Goal: Check status: Check status

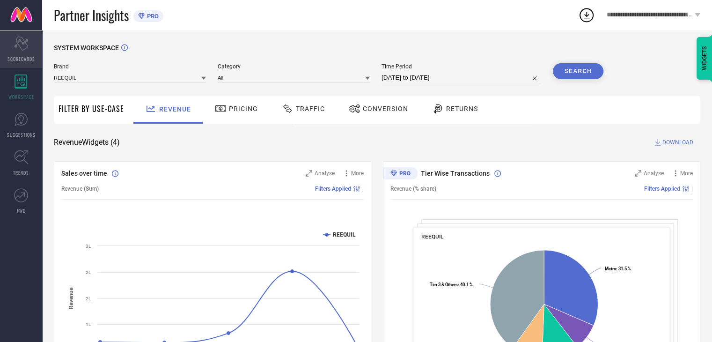
click at [15, 50] on icon "Scorecard" at bounding box center [21, 44] width 15 height 14
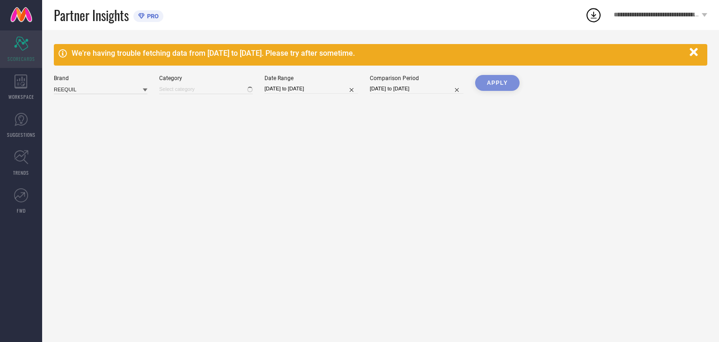
type input "All"
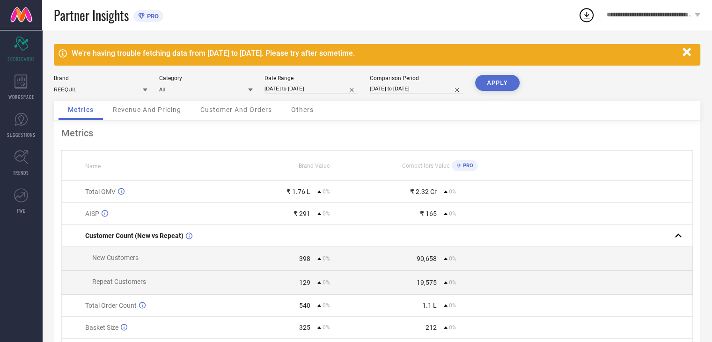
select select "7"
select select "2025"
select select "8"
select select "2025"
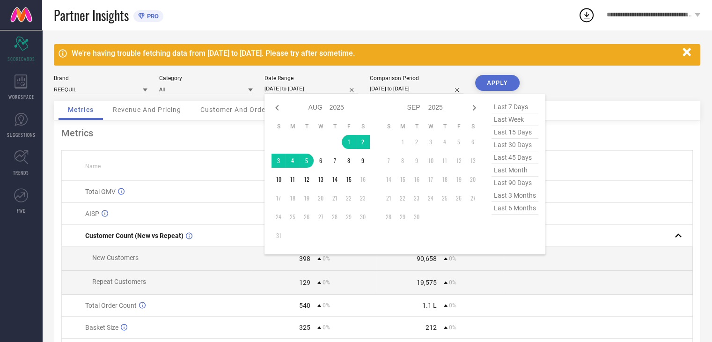
click at [336, 86] on input "[DATE] to [DATE]" at bounding box center [312, 89] width 94 height 10
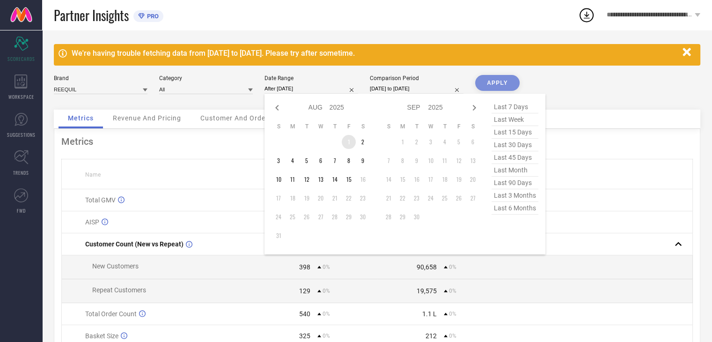
click at [347, 141] on td "1" at bounding box center [349, 142] width 14 height 14
type input "[DATE] to [DATE]"
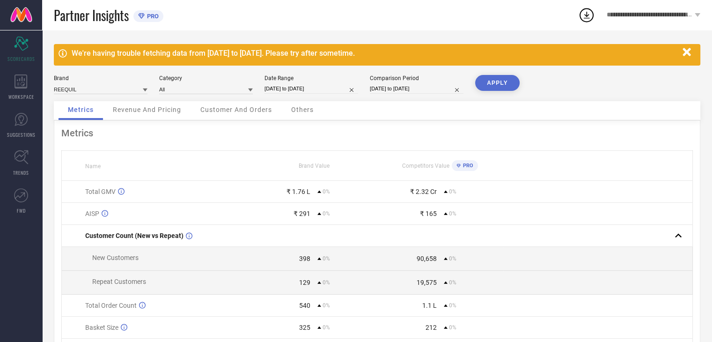
click at [430, 84] on input "[DATE] to [DATE]" at bounding box center [417, 89] width 94 height 10
select select "7"
select select "2025"
select select "8"
select select "2025"
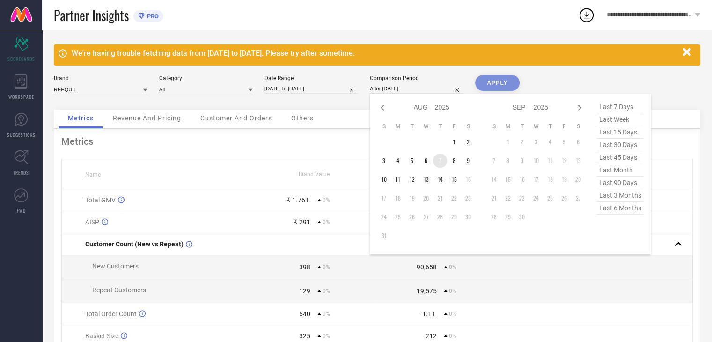
click at [439, 158] on td "7" at bounding box center [440, 161] width 14 height 14
type input "[DATE] to [DATE]"
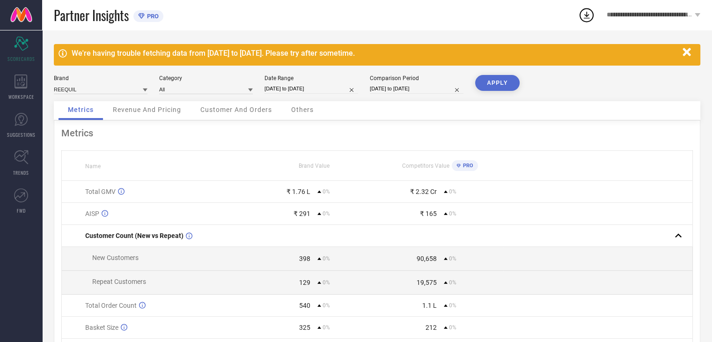
click at [494, 87] on button "APPLY" at bounding box center [497, 83] width 44 height 16
click at [310, 117] on div "Others" at bounding box center [302, 110] width 41 height 19
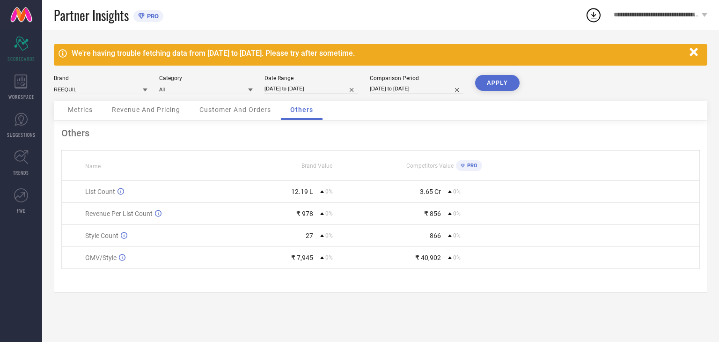
click at [89, 111] on span "Metrics" at bounding box center [80, 109] width 25 height 7
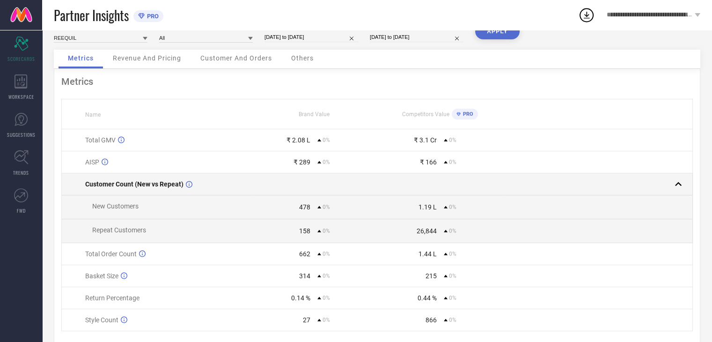
scroll to position [36, 0]
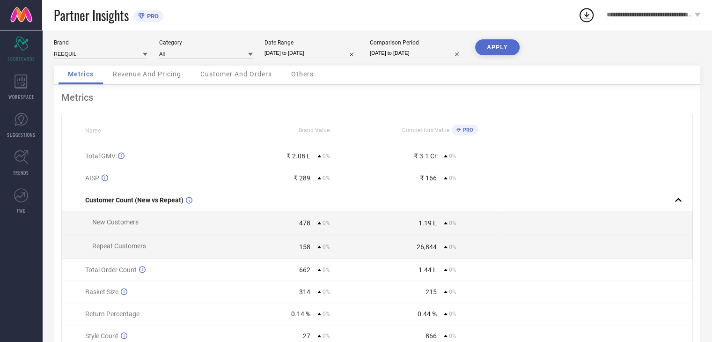
click at [298, 74] on span "Others" at bounding box center [302, 73] width 22 height 7
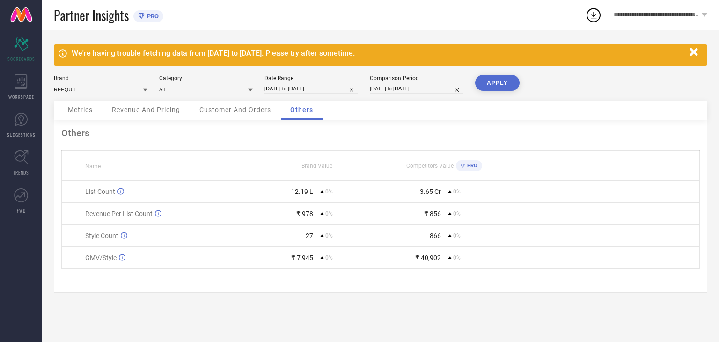
click at [78, 111] on span "Metrics" at bounding box center [80, 109] width 25 height 7
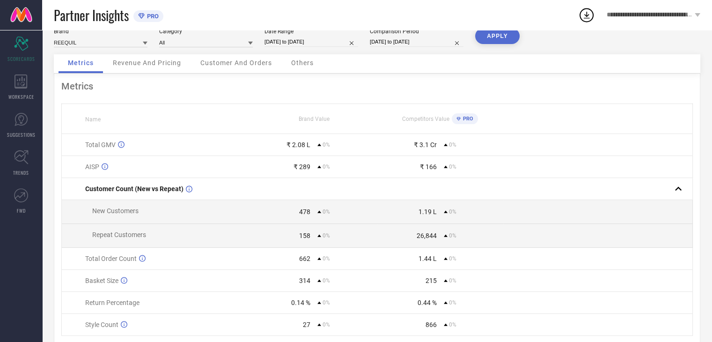
scroll to position [82, 0]
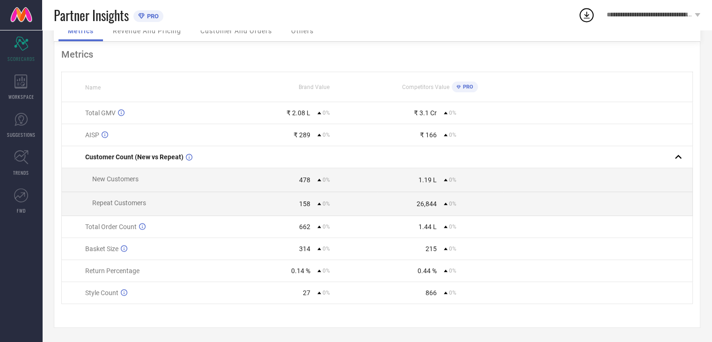
click at [127, 228] on span "Total Order Count" at bounding box center [111, 226] width 52 height 7
click at [308, 229] on div "662" at bounding box center [304, 226] width 11 height 7
click at [309, 248] on div "314" at bounding box center [304, 248] width 11 height 7
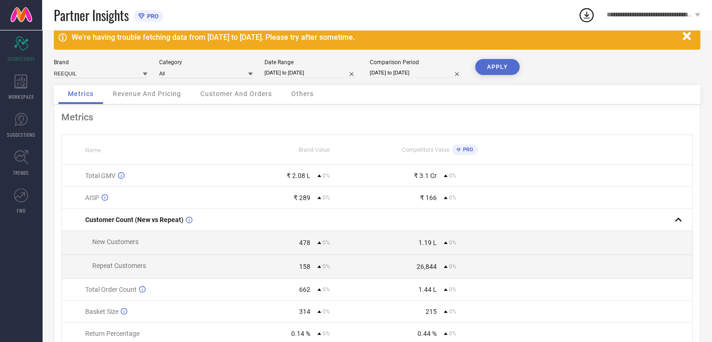
scroll to position [0, 0]
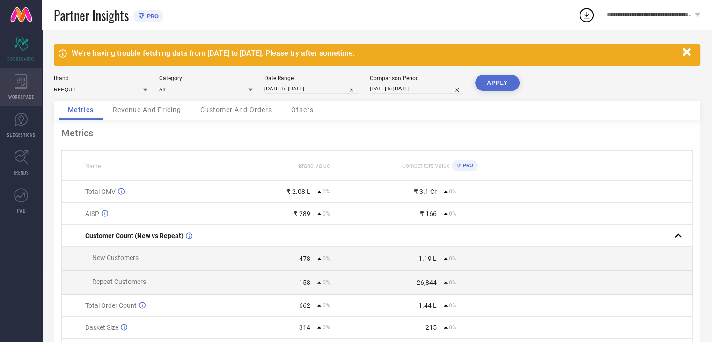
click at [19, 81] on icon at bounding box center [21, 81] width 13 height 14
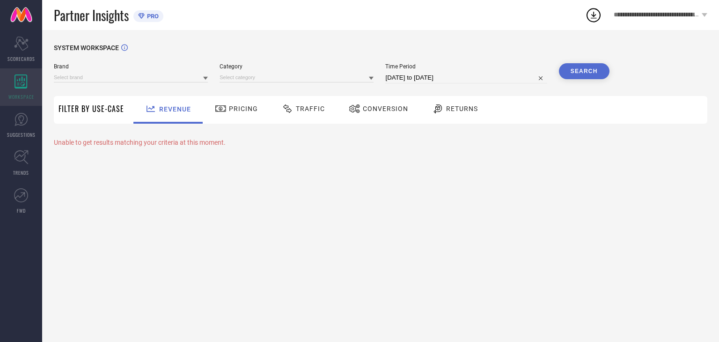
type input "REEQUIL"
type input "All"
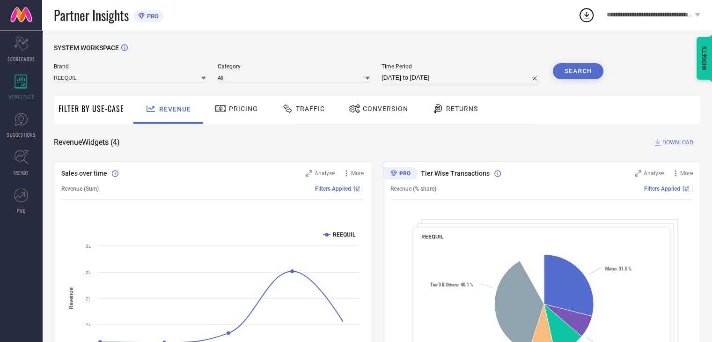
click at [305, 110] on span "Traffic" at bounding box center [310, 108] width 29 height 7
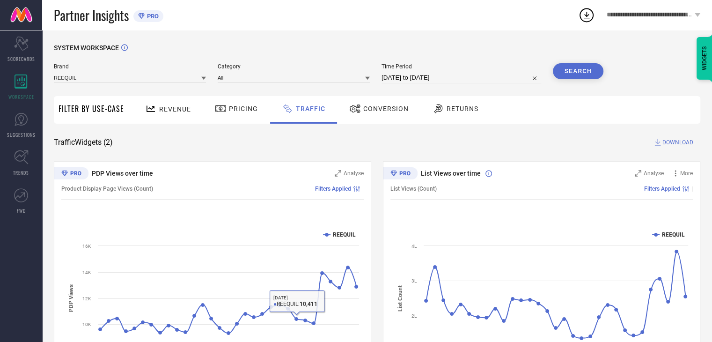
click at [369, 111] on span "Conversion" at bounding box center [385, 108] width 45 height 7
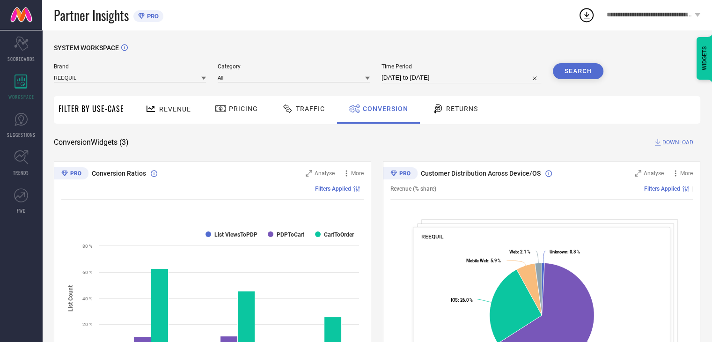
select select "6"
select select "2025"
select select "7"
select select "2025"
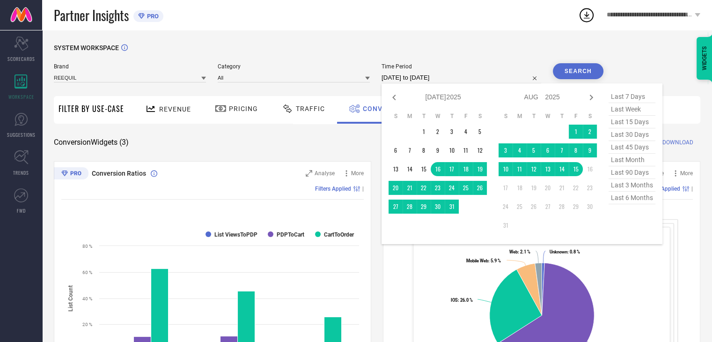
click at [425, 76] on input "[DATE] to [DATE]" at bounding box center [462, 77] width 160 height 11
click at [579, 130] on td "1" at bounding box center [576, 132] width 14 height 14
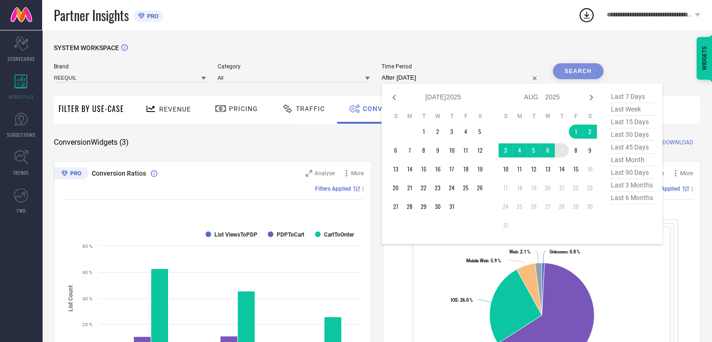
type input "[DATE] to [DATE]"
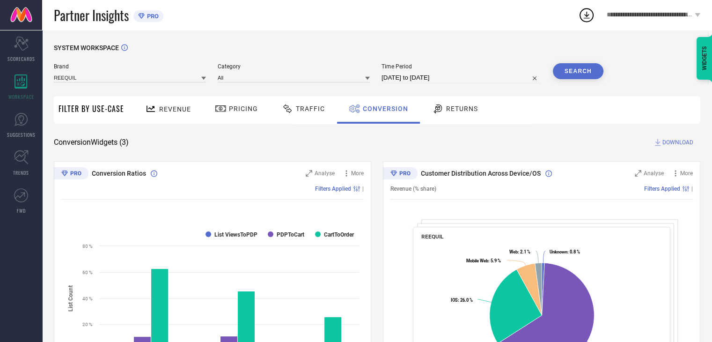
click at [578, 69] on button "Search" at bounding box center [578, 71] width 51 height 16
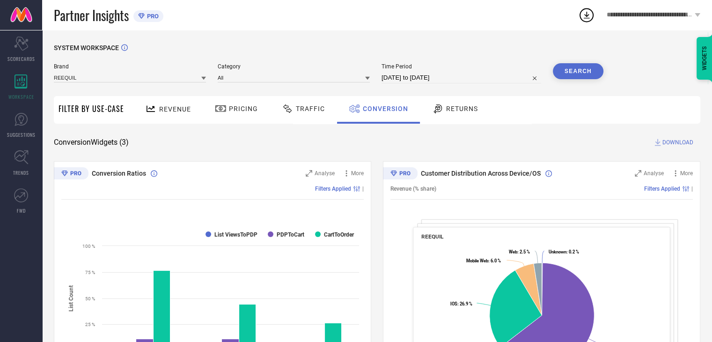
select select "7"
select select "2025"
select select "8"
select select "2025"
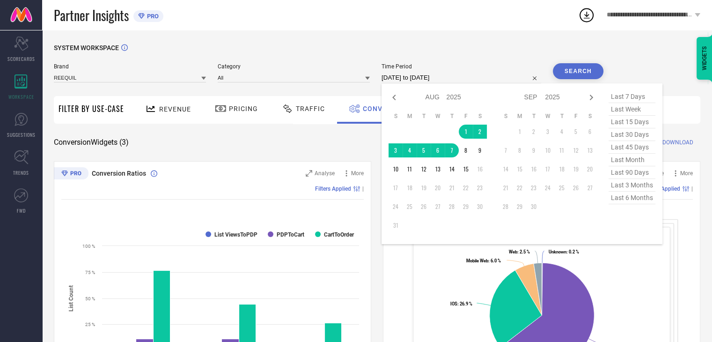
click at [403, 74] on input "[DATE] to [DATE]" at bounding box center [462, 77] width 160 height 11
click at [467, 151] on td "8" at bounding box center [466, 150] width 14 height 14
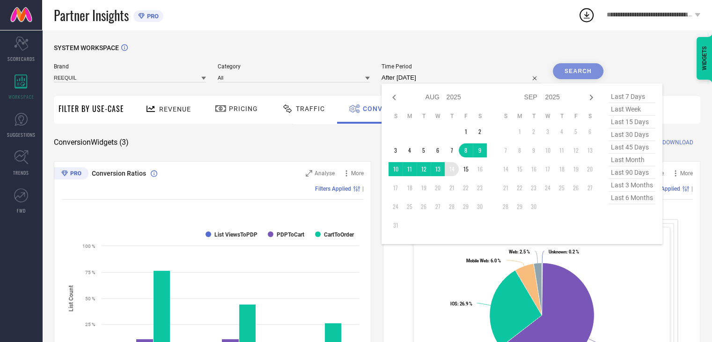
type input "[DATE] to [DATE]"
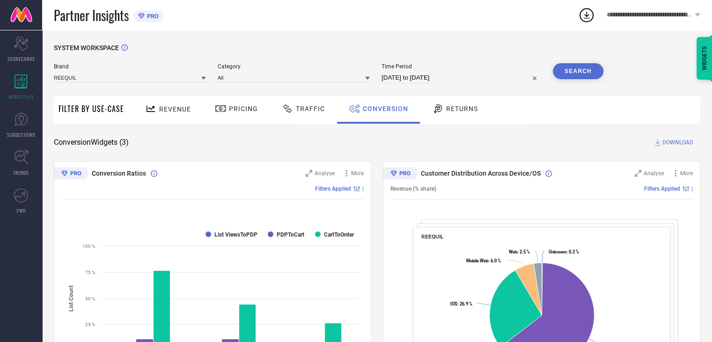
click at [586, 72] on button "Search" at bounding box center [578, 71] width 51 height 16
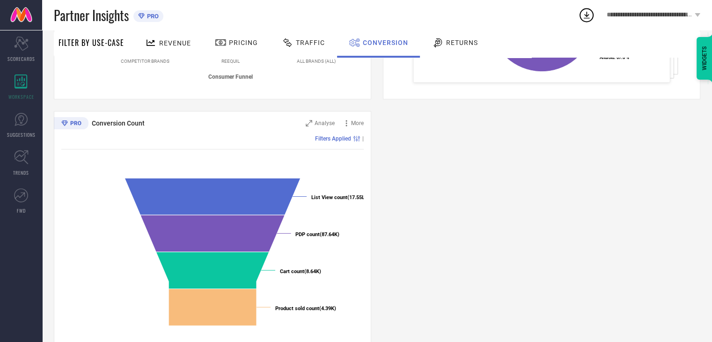
scroll to position [314, 0]
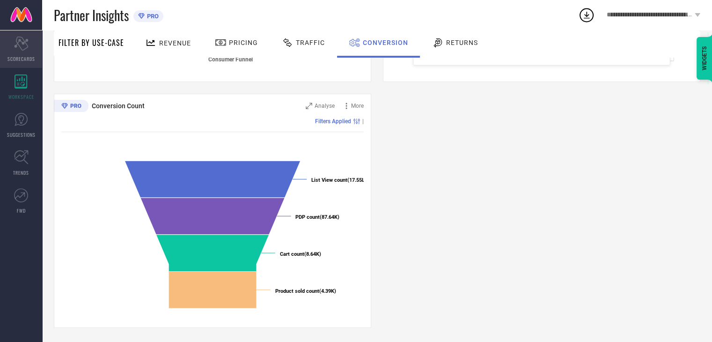
click at [15, 49] on icon "Scorecard" at bounding box center [21, 44] width 15 height 14
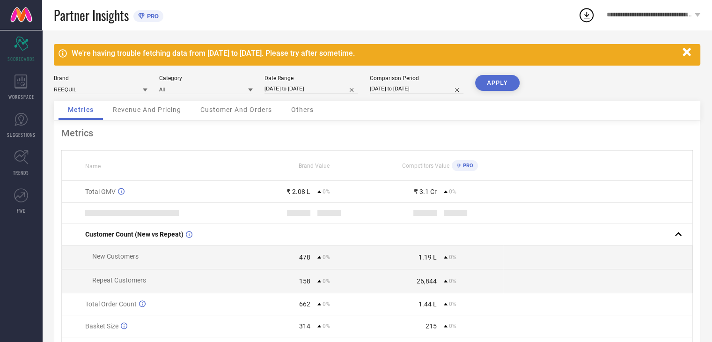
select select "7"
select select "2025"
select select "8"
select select "2025"
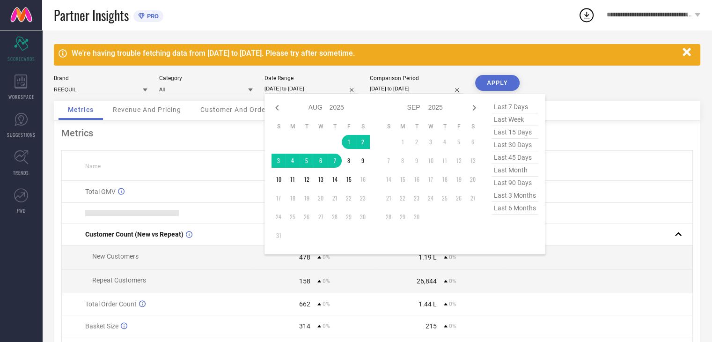
click at [296, 87] on input "[DATE] to [DATE]" at bounding box center [312, 89] width 94 height 10
click at [347, 166] on td "8" at bounding box center [349, 161] width 14 height 14
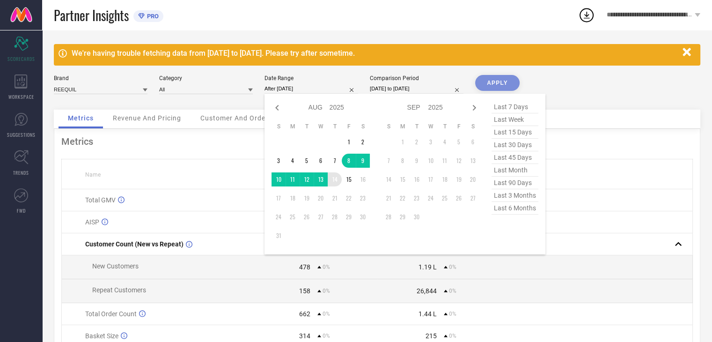
type input "[DATE] to [DATE]"
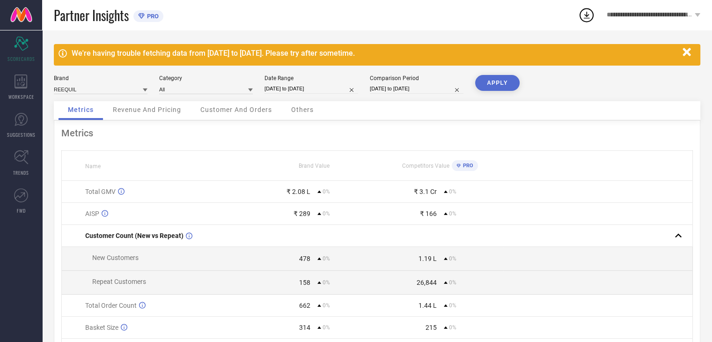
click at [413, 87] on input "[DATE] to [DATE]" at bounding box center [417, 89] width 94 height 10
select select "7"
select select "2025"
select select "8"
select select "2025"
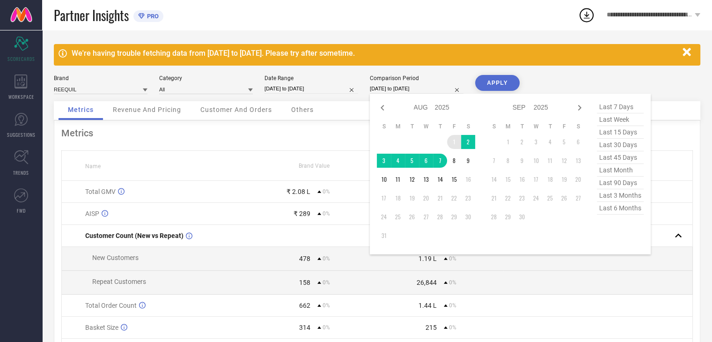
click at [450, 151] on table "S M T W T F S 1 2 3 4 5 6 7 8 9 10 11 12 13 14 15 16 17 18 19 20 21 22 23 24 25…" at bounding box center [426, 182] width 98 height 129
click at [452, 158] on td "8" at bounding box center [454, 161] width 14 height 14
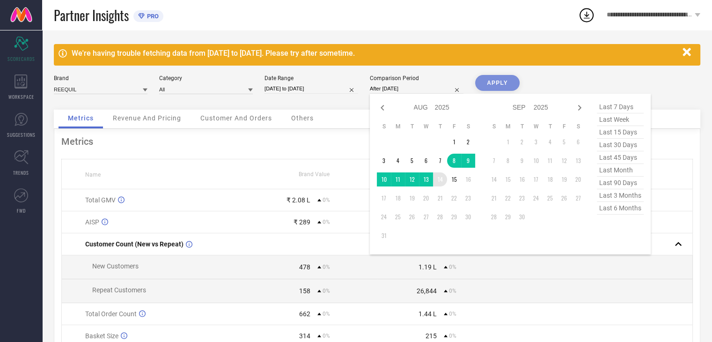
type input "[DATE] to [DATE]"
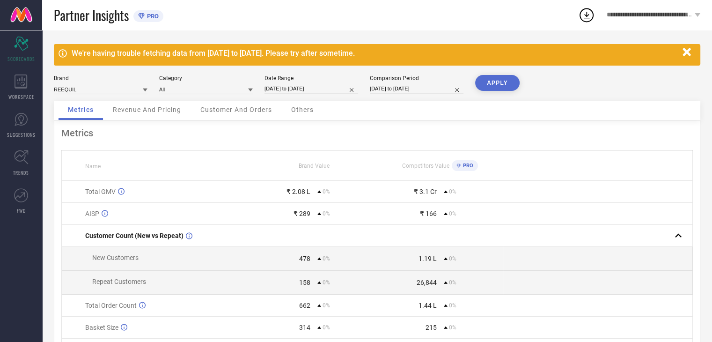
click at [494, 87] on button "APPLY" at bounding box center [497, 83] width 44 height 16
click at [305, 110] on span "Others" at bounding box center [302, 109] width 22 height 7
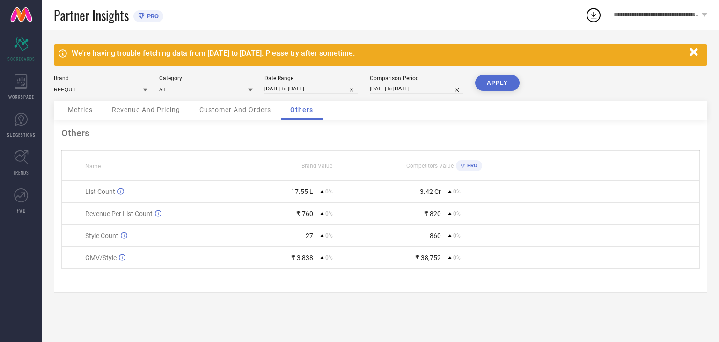
click at [82, 108] on span "Metrics" at bounding box center [80, 109] width 25 height 7
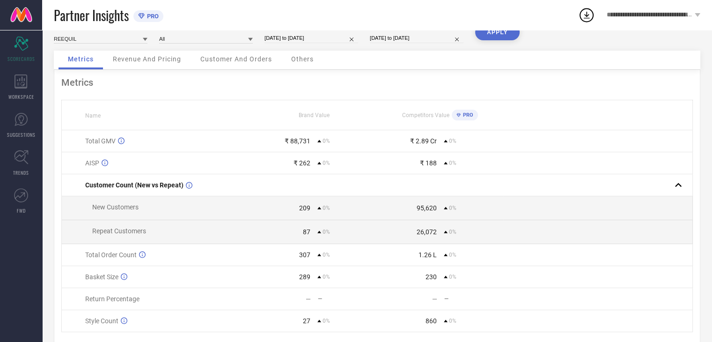
scroll to position [36, 0]
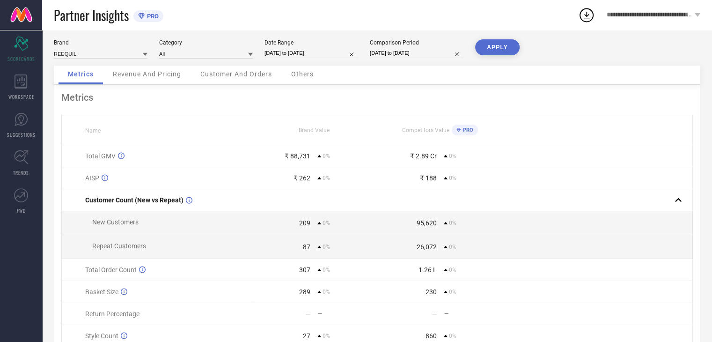
click at [334, 43] on div "Date Range" at bounding box center [312, 42] width 94 height 7
select select "7"
select select "2025"
select select "8"
select select "2025"
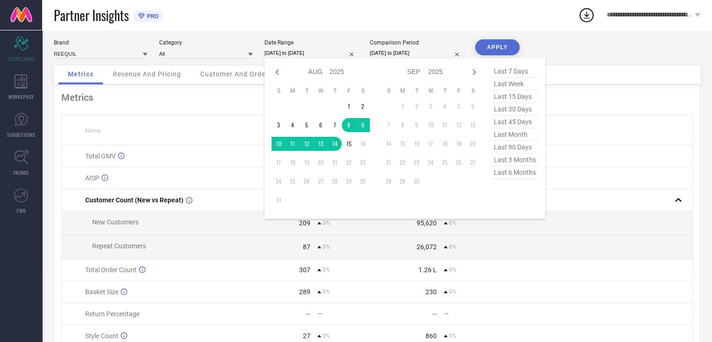
click at [332, 52] on input "[DATE] to [DATE]" at bounding box center [312, 53] width 94 height 10
click at [345, 106] on td "1" at bounding box center [349, 106] width 14 height 14
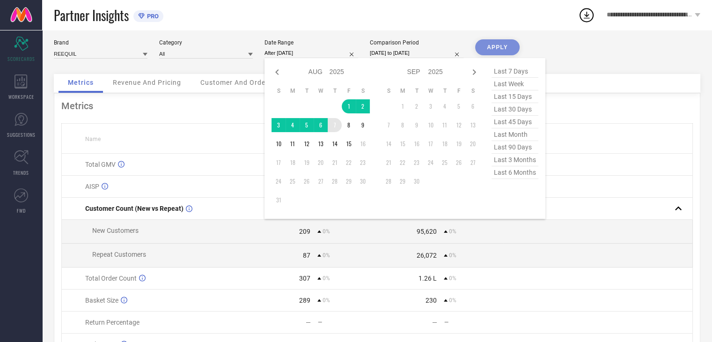
type input "[DATE] to [DATE]"
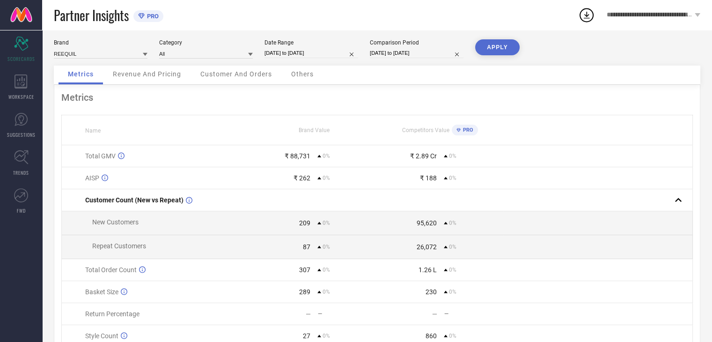
click at [442, 48] on input "[DATE] to [DATE]" at bounding box center [417, 53] width 94 height 10
select select "7"
select select "2025"
select select "8"
select select "2025"
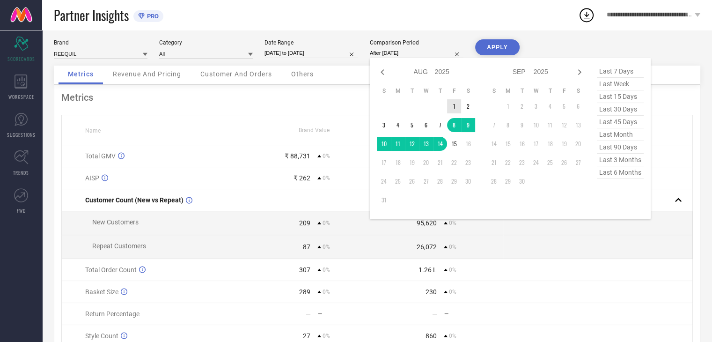
click at [452, 108] on td "1" at bounding box center [454, 106] width 14 height 14
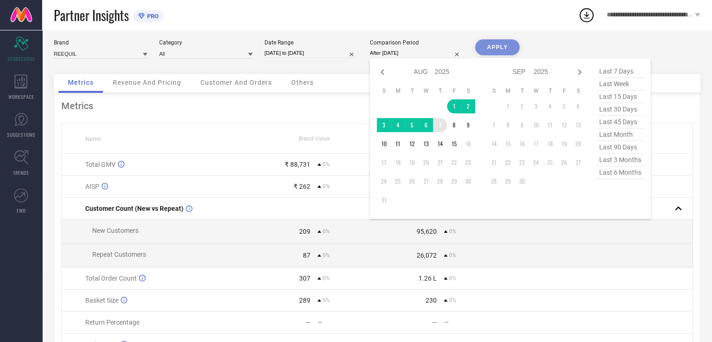
type input "[DATE] to [DATE]"
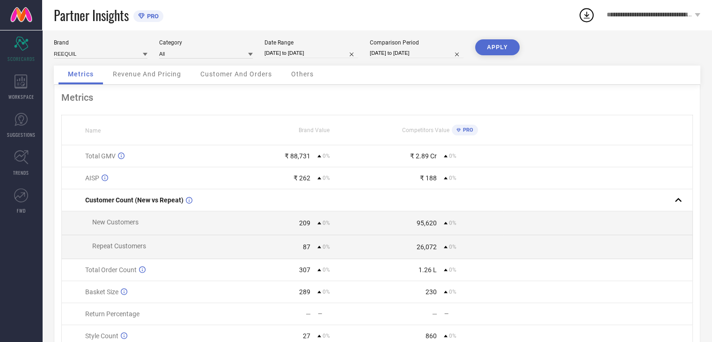
click at [493, 52] on button "APPLY" at bounding box center [497, 47] width 44 height 16
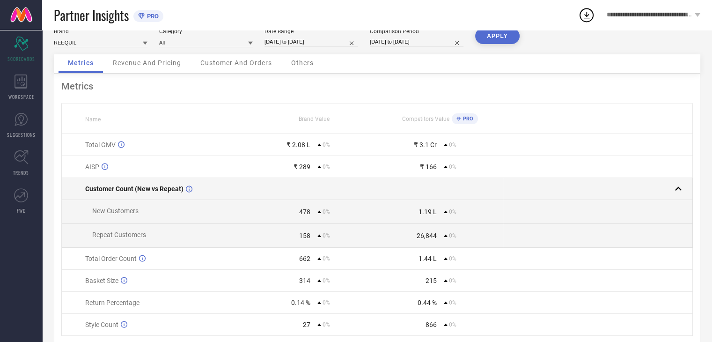
scroll to position [82, 0]
